Goal: Information Seeking & Learning: Learn about a topic

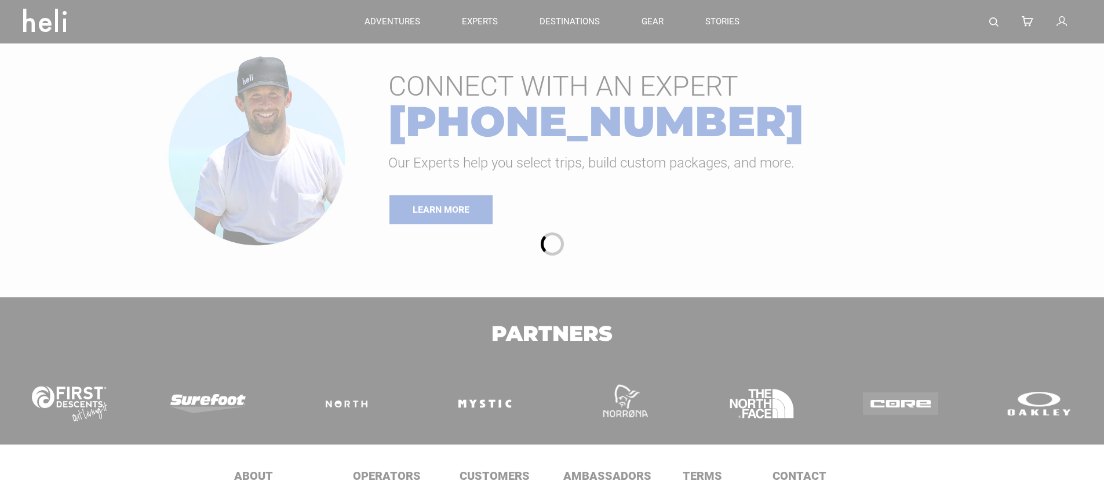
type input "Bike"
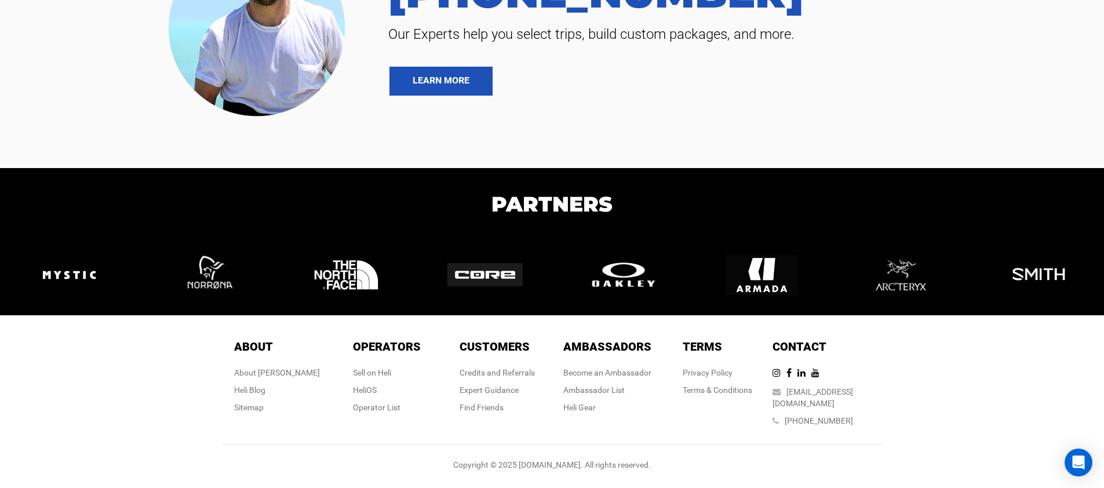
scroll to position [3964, 0]
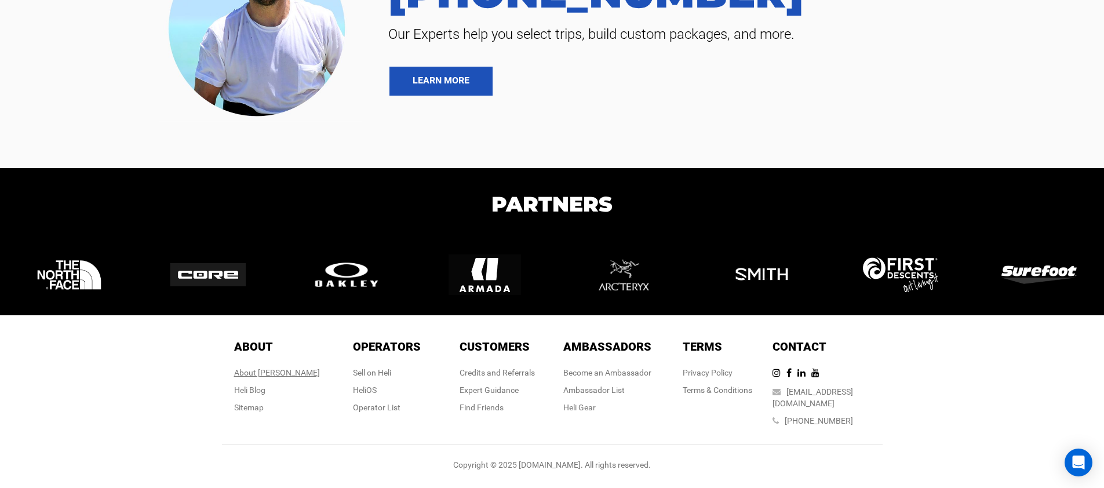
click at [287, 378] on div "About [PERSON_NAME]" at bounding box center [277, 373] width 86 height 12
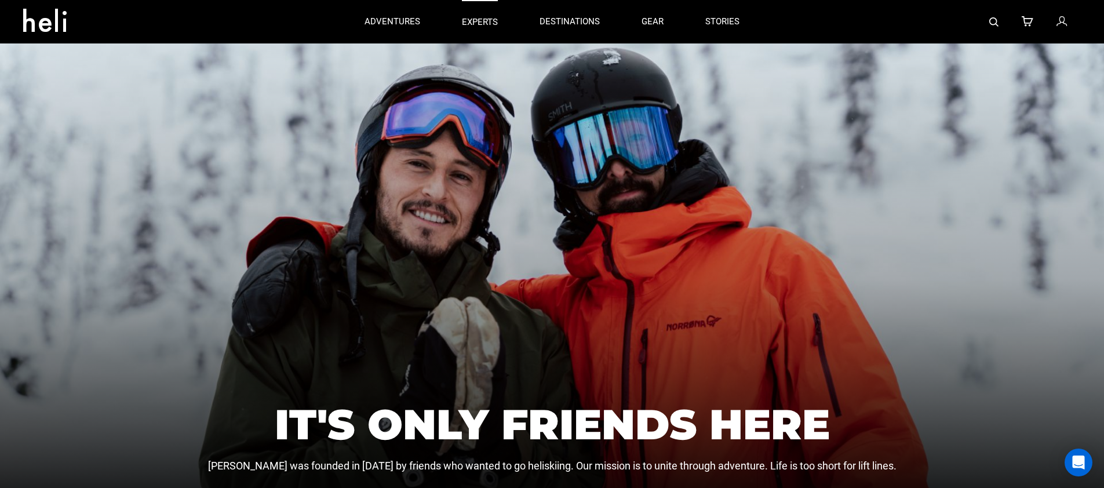
click at [482, 19] on p "experts" at bounding box center [480, 22] width 36 height 12
